Goal: Find specific page/section: Find specific page/section

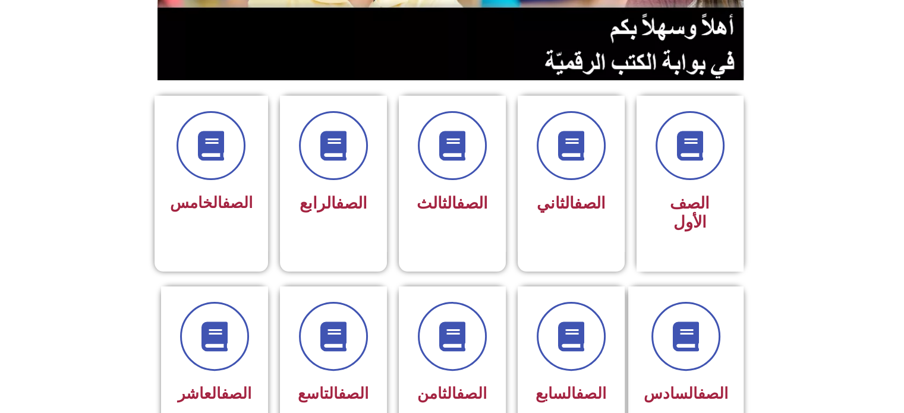
scroll to position [297, 0]
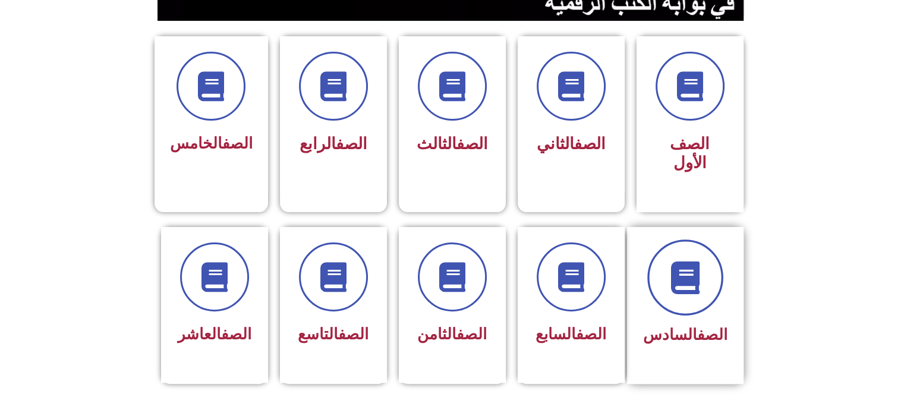
click at [681, 261] on icon at bounding box center [685, 277] width 33 height 33
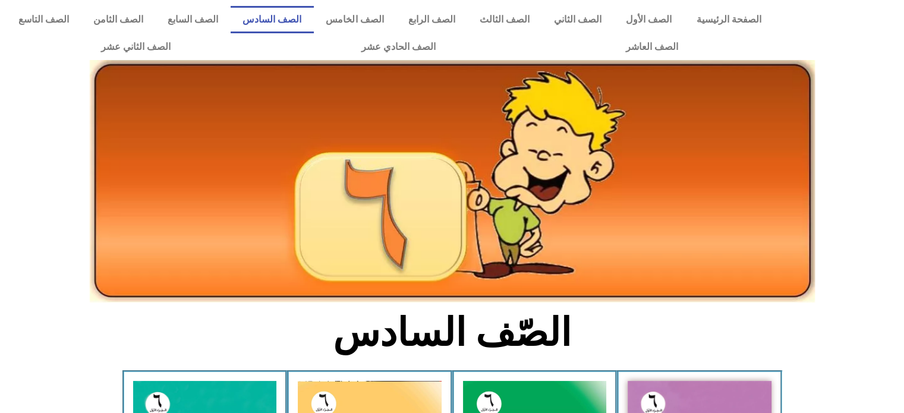
scroll to position [178, 0]
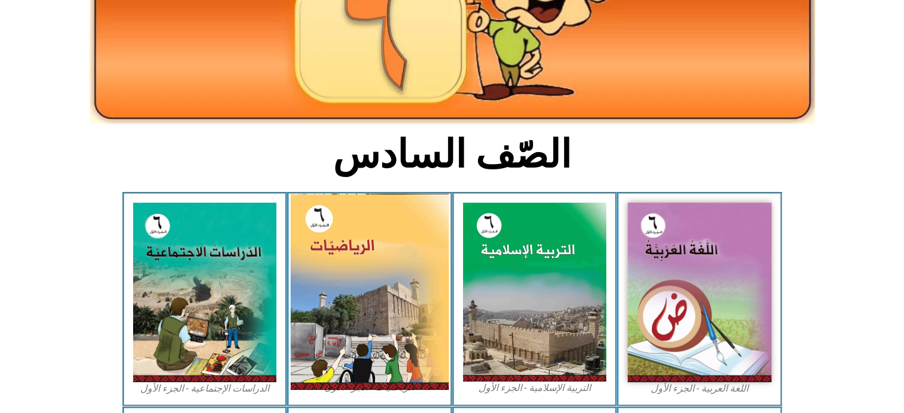
click at [347, 275] on img at bounding box center [370, 292] width 158 height 196
click at [385, 318] on img at bounding box center [370, 292] width 158 height 196
click at [409, 241] on img at bounding box center [370, 292] width 158 height 196
click at [364, 252] on img at bounding box center [370, 292] width 158 height 196
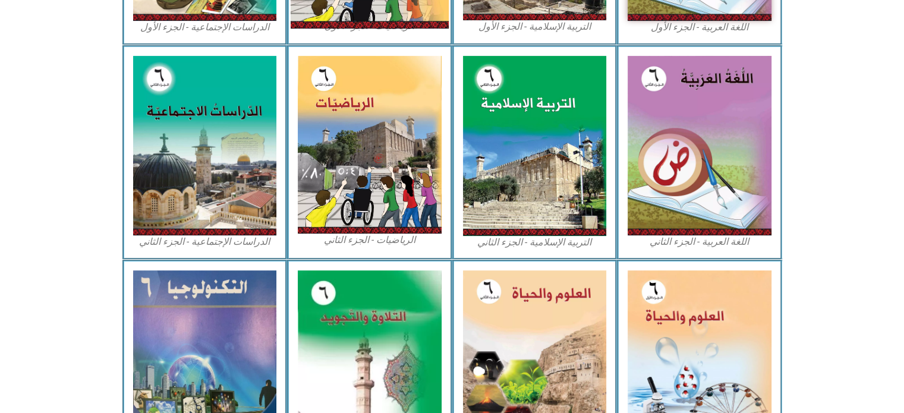
scroll to position [647, 0]
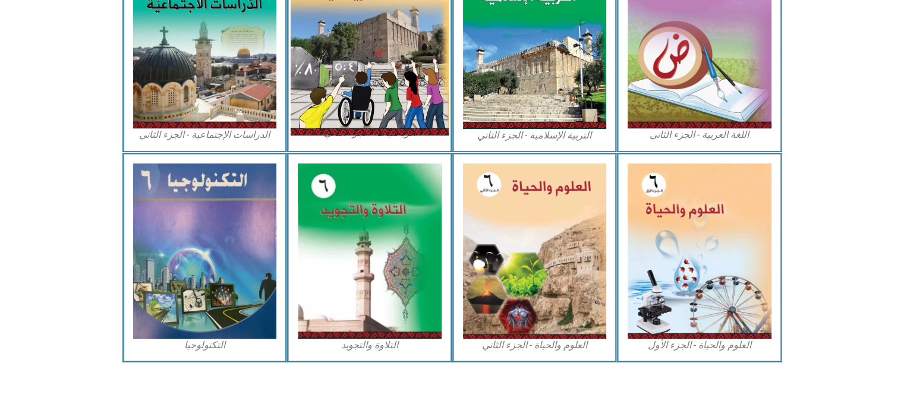
click at [340, 36] on img at bounding box center [370, 38] width 158 height 196
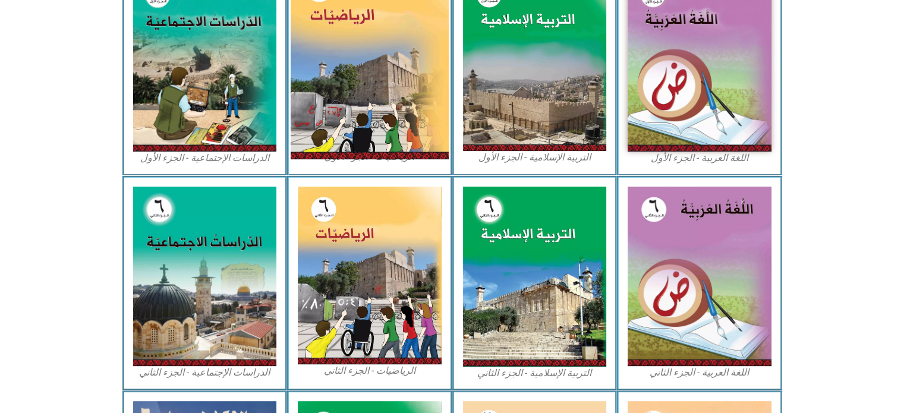
scroll to position [350, 0]
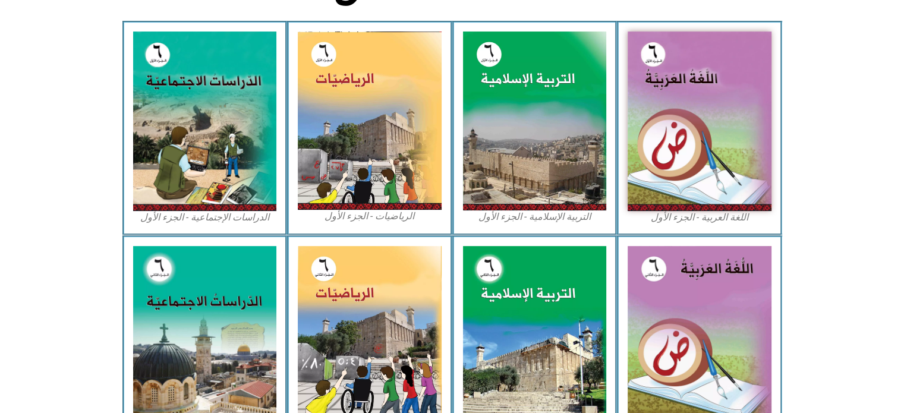
click at [296, 102] on div "الرياضيات - الجزء الأول​" at bounding box center [369, 128] width 165 height 214
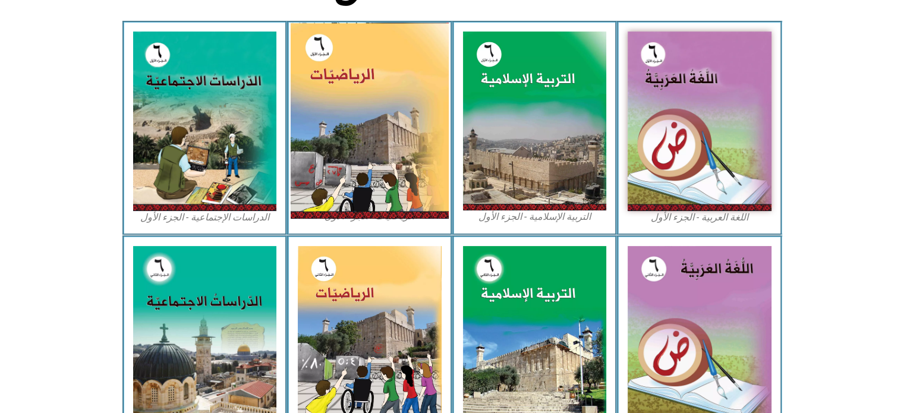
click at [347, 79] on img at bounding box center [370, 121] width 158 height 196
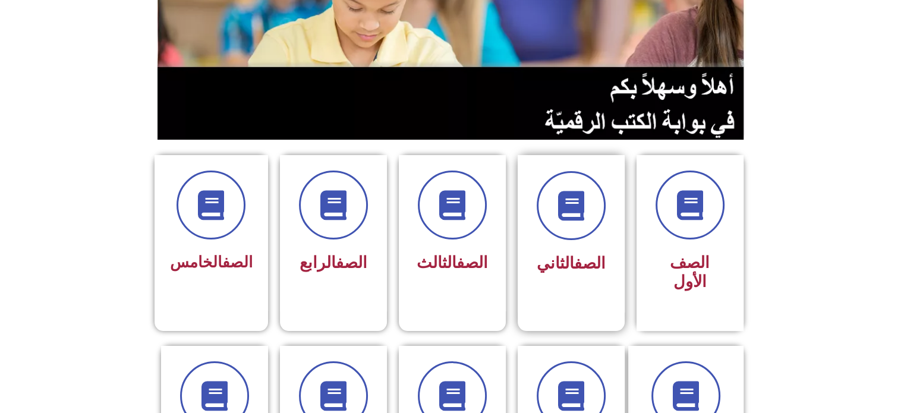
scroll to position [297, 0]
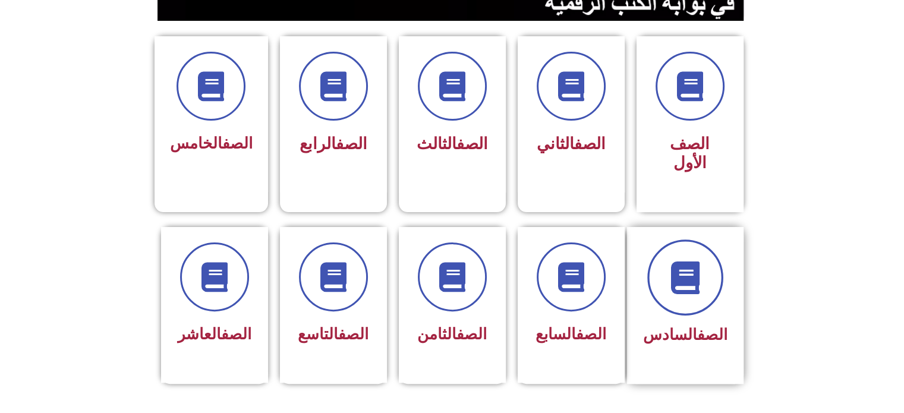
click at [686, 261] on icon at bounding box center [685, 277] width 33 height 33
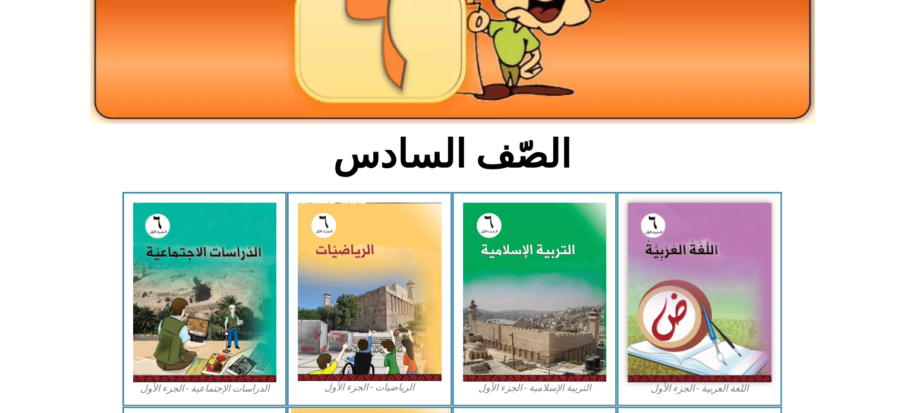
scroll to position [238, 0]
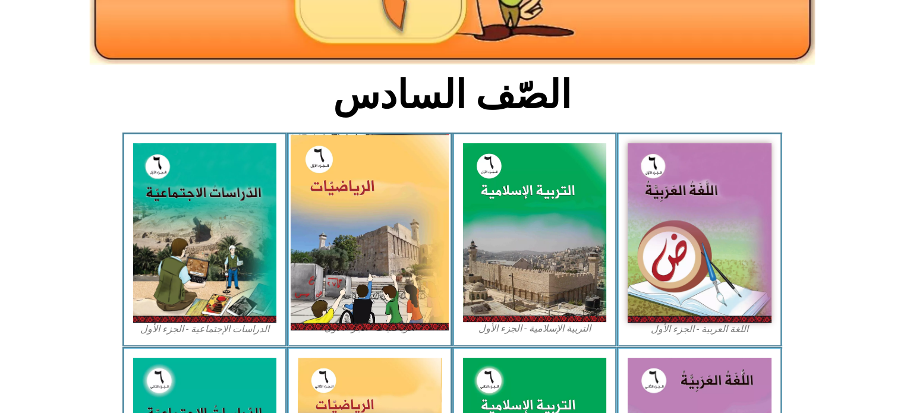
click at [363, 282] on img at bounding box center [370, 232] width 158 height 196
click at [362, 282] on img at bounding box center [370, 232] width 158 height 196
click at [375, 253] on img at bounding box center [370, 232] width 158 height 196
click at [377, 249] on img at bounding box center [370, 232] width 158 height 196
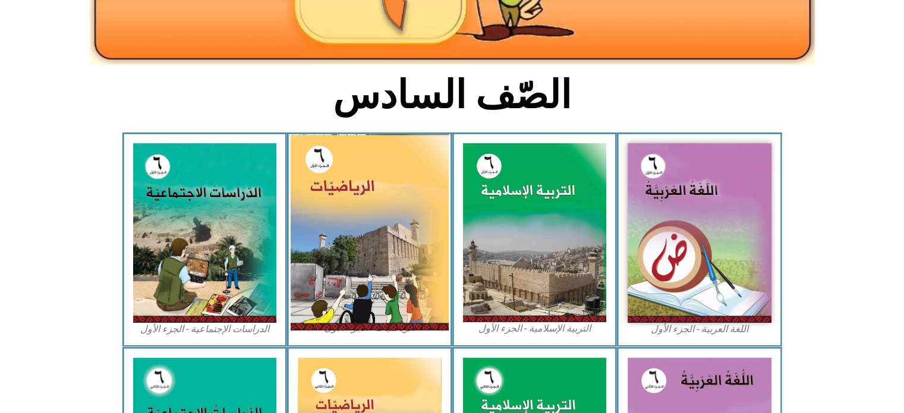
drag, startPoint x: 379, startPoint y: 253, endPoint x: 378, endPoint y: 247, distance: 6.6
click at [400, 252] on img at bounding box center [370, 232] width 158 height 196
click at [397, 252] on img at bounding box center [370, 232] width 158 height 196
click at [396, 252] on img at bounding box center [370, 232] width 158 height 196
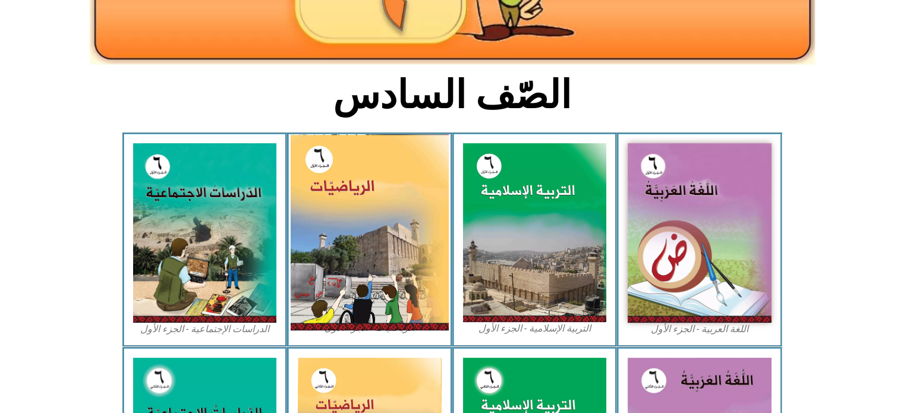
click at [398, 253] on img at bounding box center [370, 232] width 158 height 196
click at [404, 251] on img at bounding box center [370, 232] width 158 height 196
click at [407, 252] on img at bounding box center [370, 232] width 158 height 196
drag, startPoint x: 411, startPoint y: 256, endPoint x: 416, endPoint y: 271, distance: 15.6
click at [410, 257] on img at bounding box center [370, 232] width 158 height 196
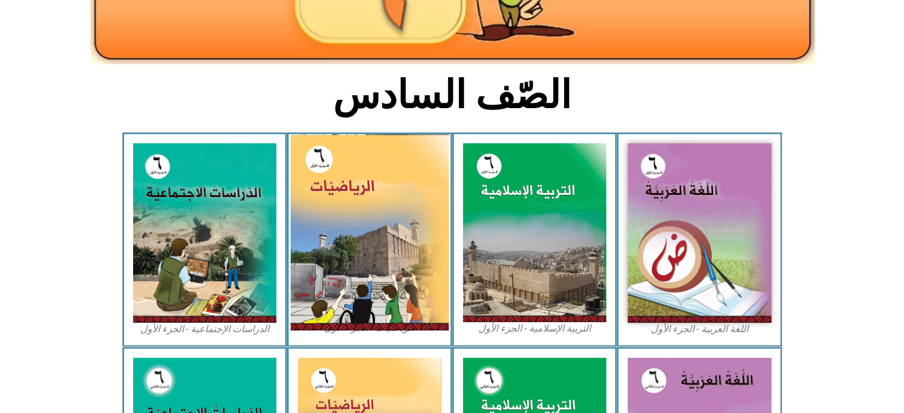
click at [400, 277] on img at bounding box center [370, 232] width 158 height 196
drag, startPoint x: 399, startPoint y: 278, endPoint x: 413, endPoint y: 267, distance: 17.7
click at [413, 267] on img at bounding box center [370, 232] width 158 height 196
click at [410, 266] on img at bounding box center [370, 232] width 158 height 196
click at [306, 160] on img at bounding box center [370, 232] width 158 height 196
